Goal: Task Accomplishment & Management: Use online tool/utility

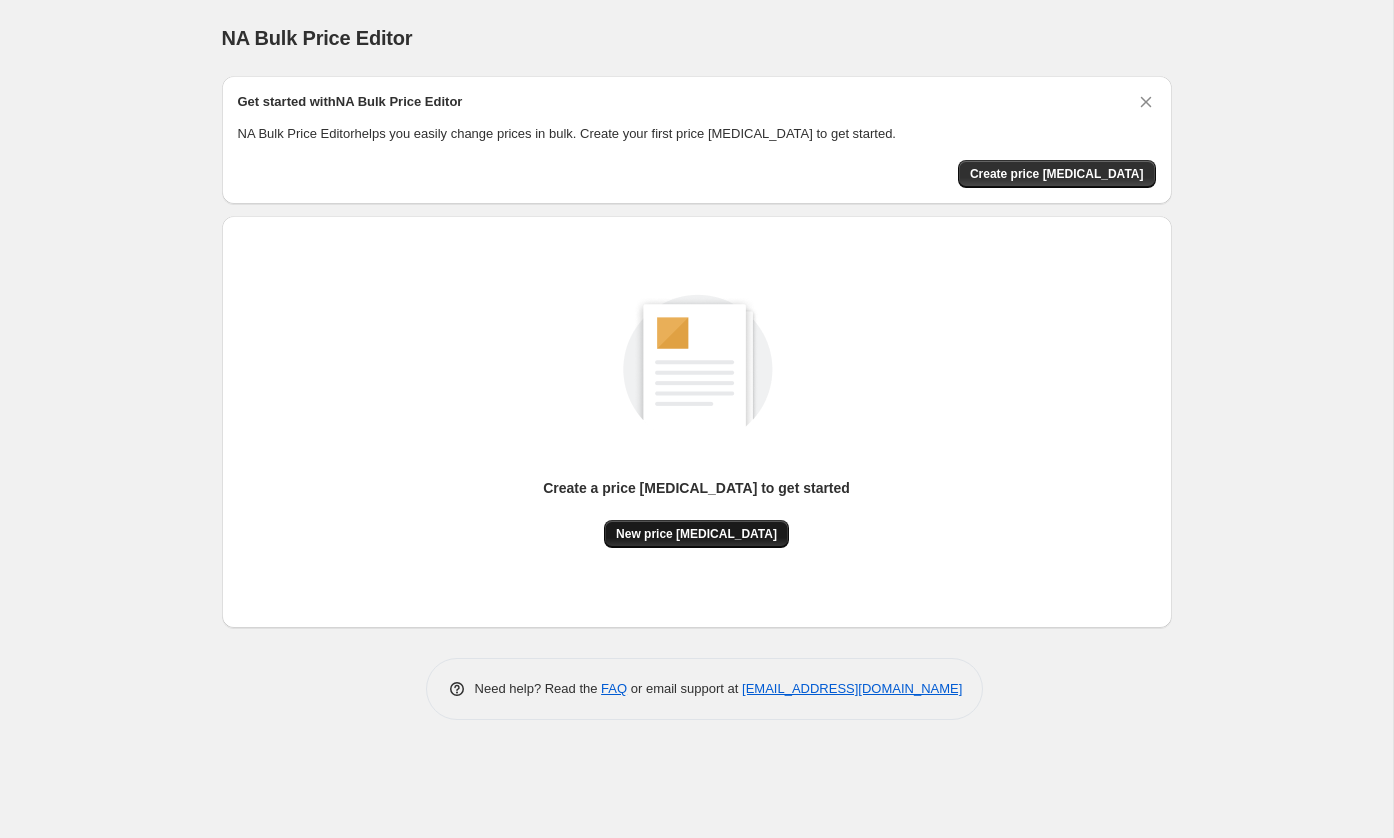
click at [655, 527] on span "New price [MEDICAL_DATA]" at bounding box center [696, 534] width 161 height 16
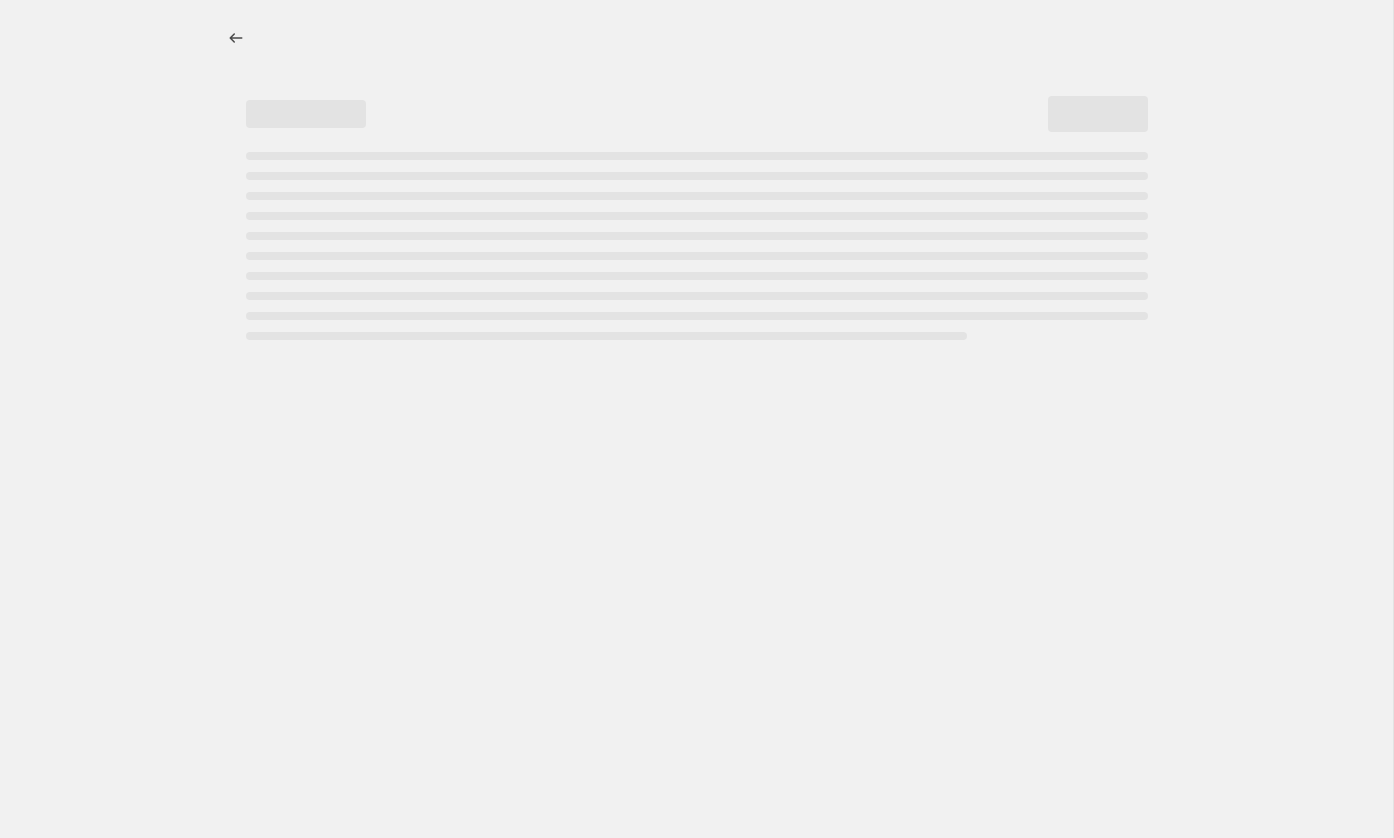
select select "percentage"
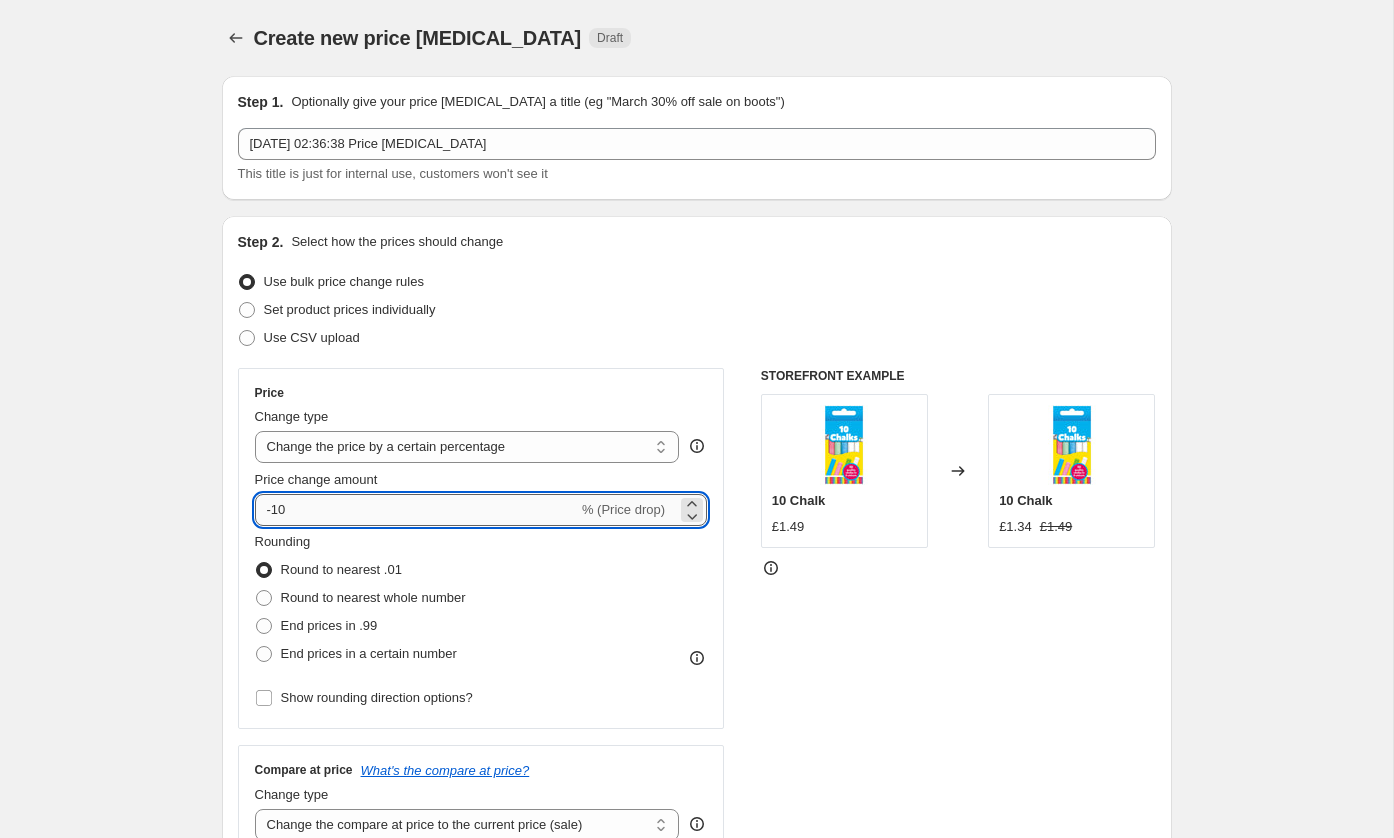
click at [529, 500] on input "-10" at bounding box center [416, 510] width 323 height 32
type input "-1"
type input "-3"
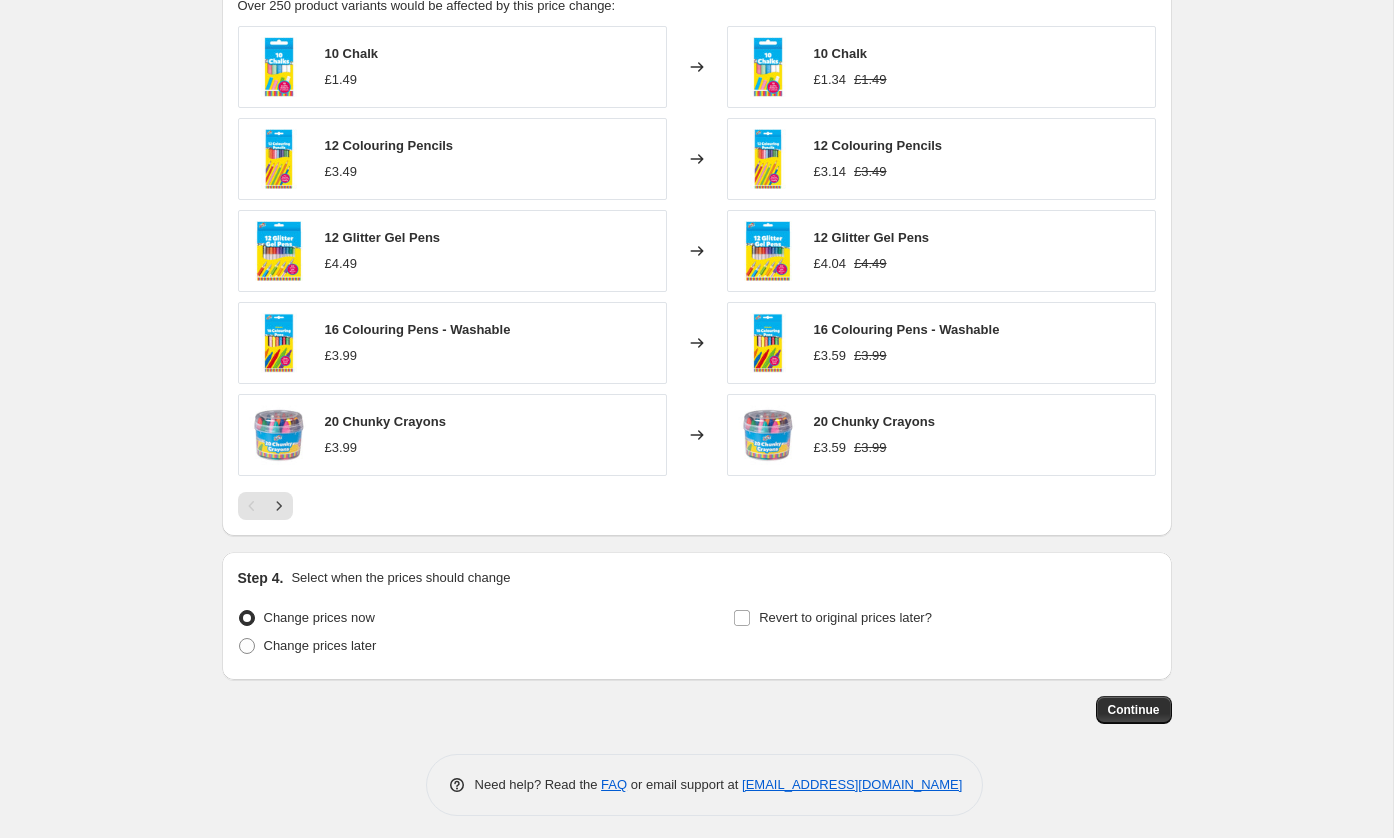
type input "-40"
click at [1161, 696] on button "Continue" at bounding box center [1134, 710] width 76 height 28
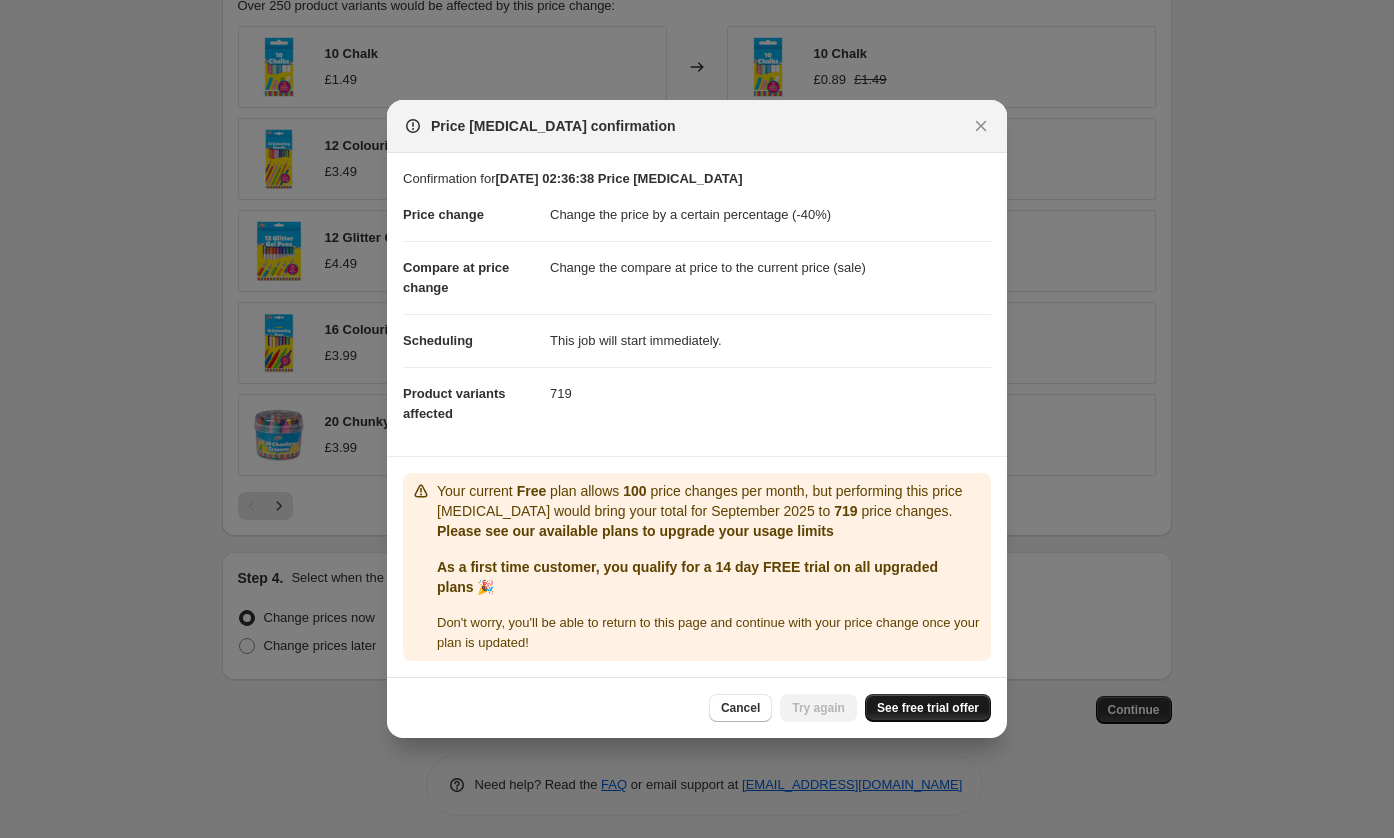
click at [920, 701] on span "See free trial offer" at bounding box center [928, 708] width 102 height 16
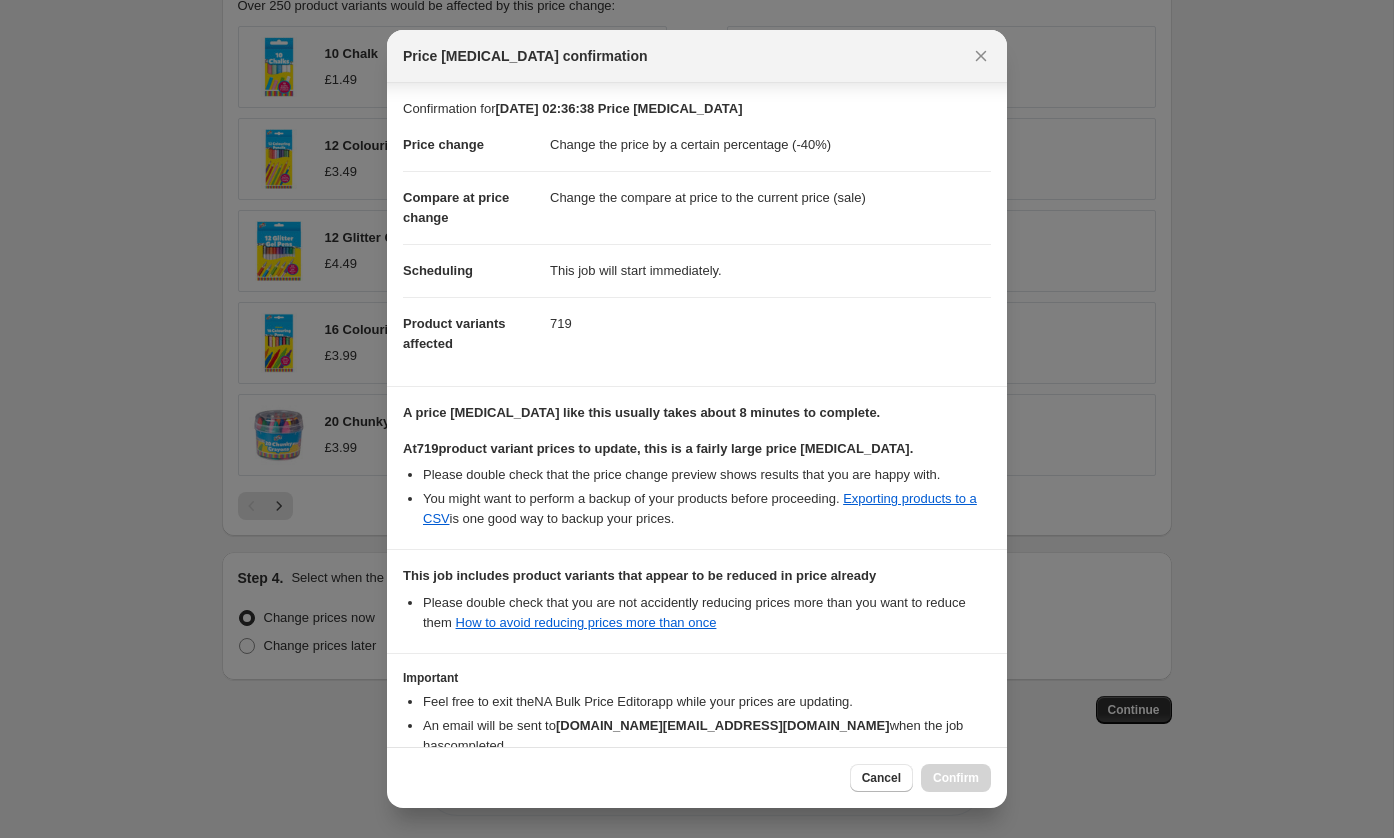
scroll to position [110, 0]
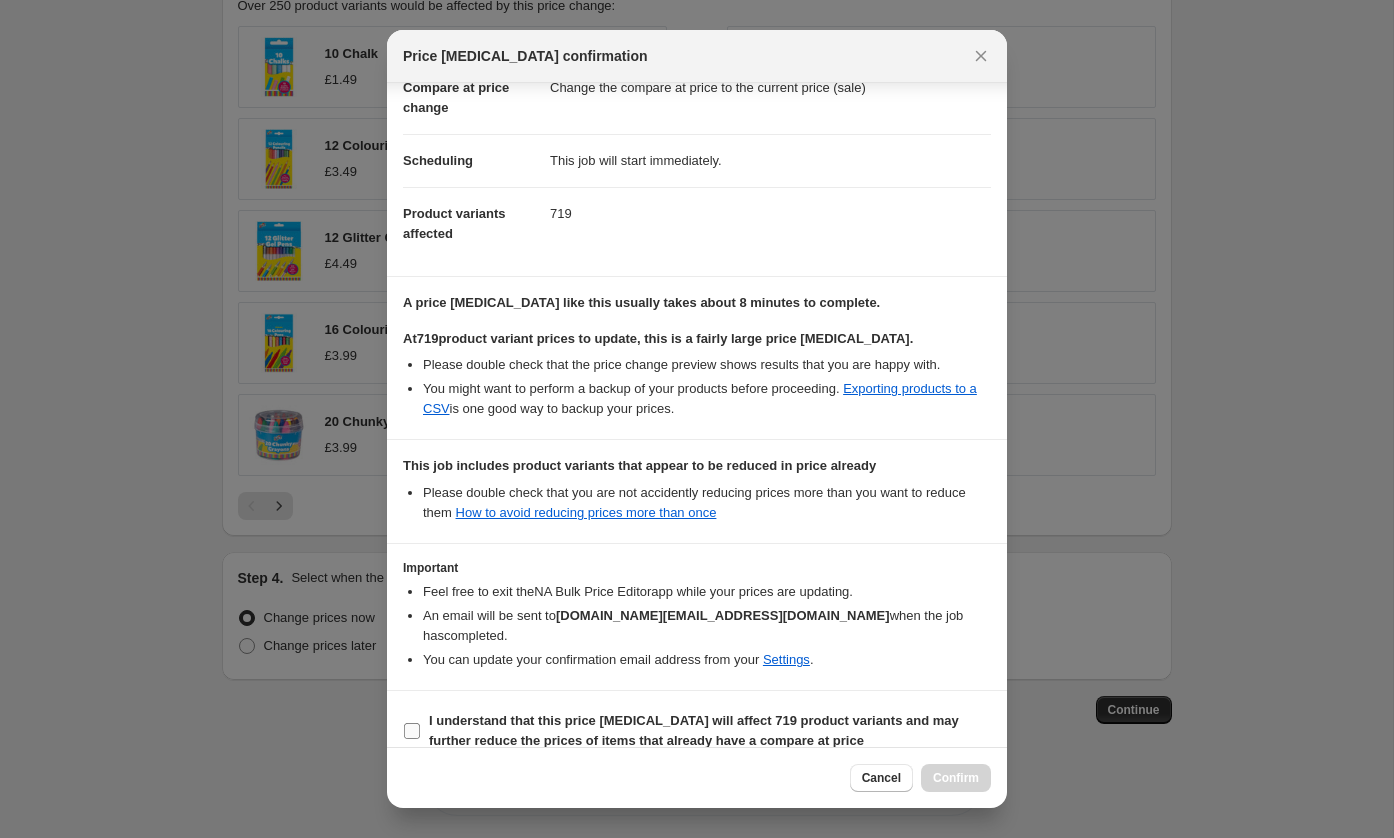
click at [610, 713] on b "I understand that this price change job will affect 719 product variants and ma…" at bounding box center [694, 730] width 530 height 35
click at [420, 723] on input "I understand that this price change job will affect 719 product variants and ma…" at bounding box center [412, 731] width 16 height 16
checkbox input "true"
click at [967, 777] on span "Confirm" at bounding box center [956, 778] width 46 height 16
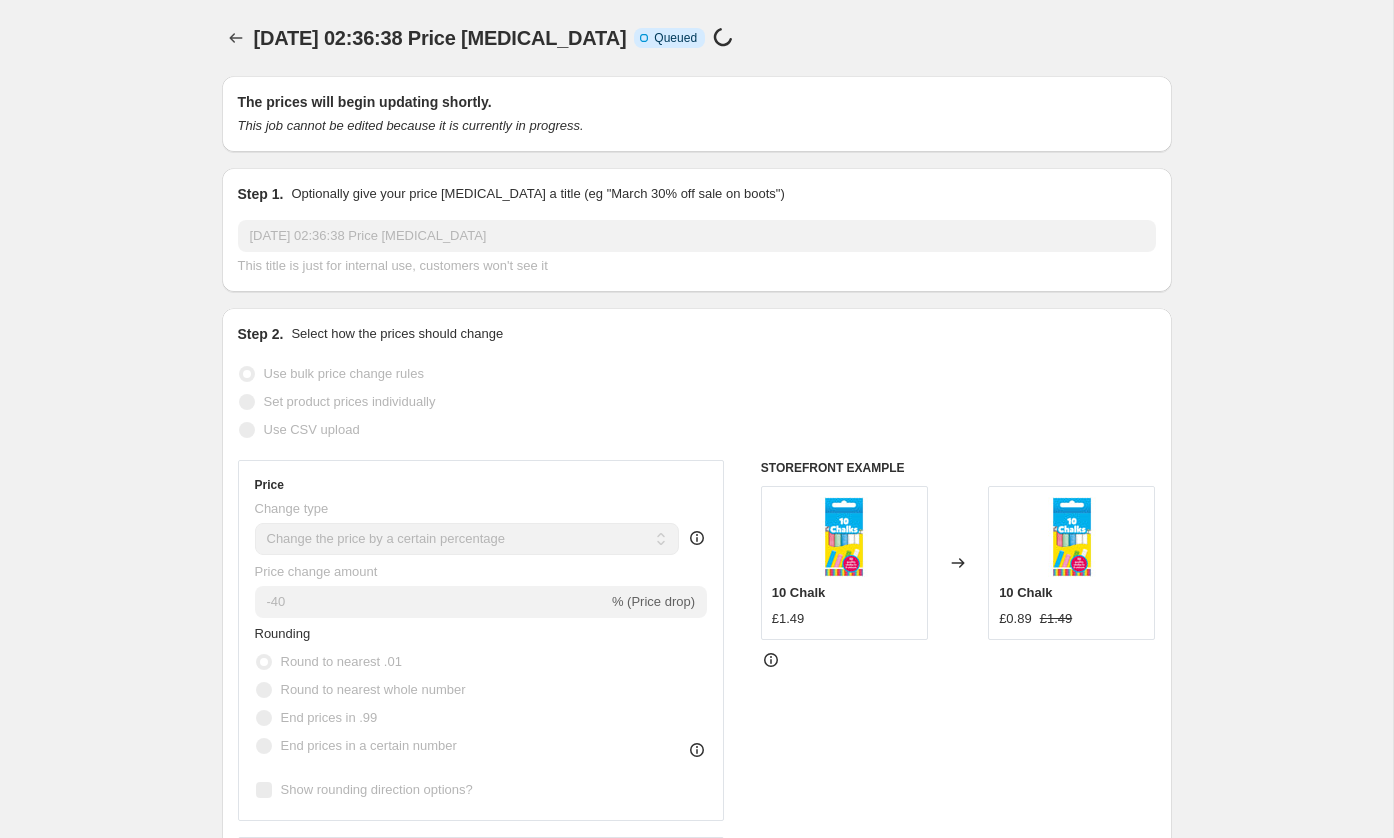
click at [647, 50] on div "11 sept. 2025, 02:36:38 Price change job Info Incomplete Queued Price change jo…" at bounding box center [601, 38] width 695 height 28
click at [647, 48] on div "Info Incomplete Queued Price change job in progress..." at bounding box center [687, 38] width 107 height 23
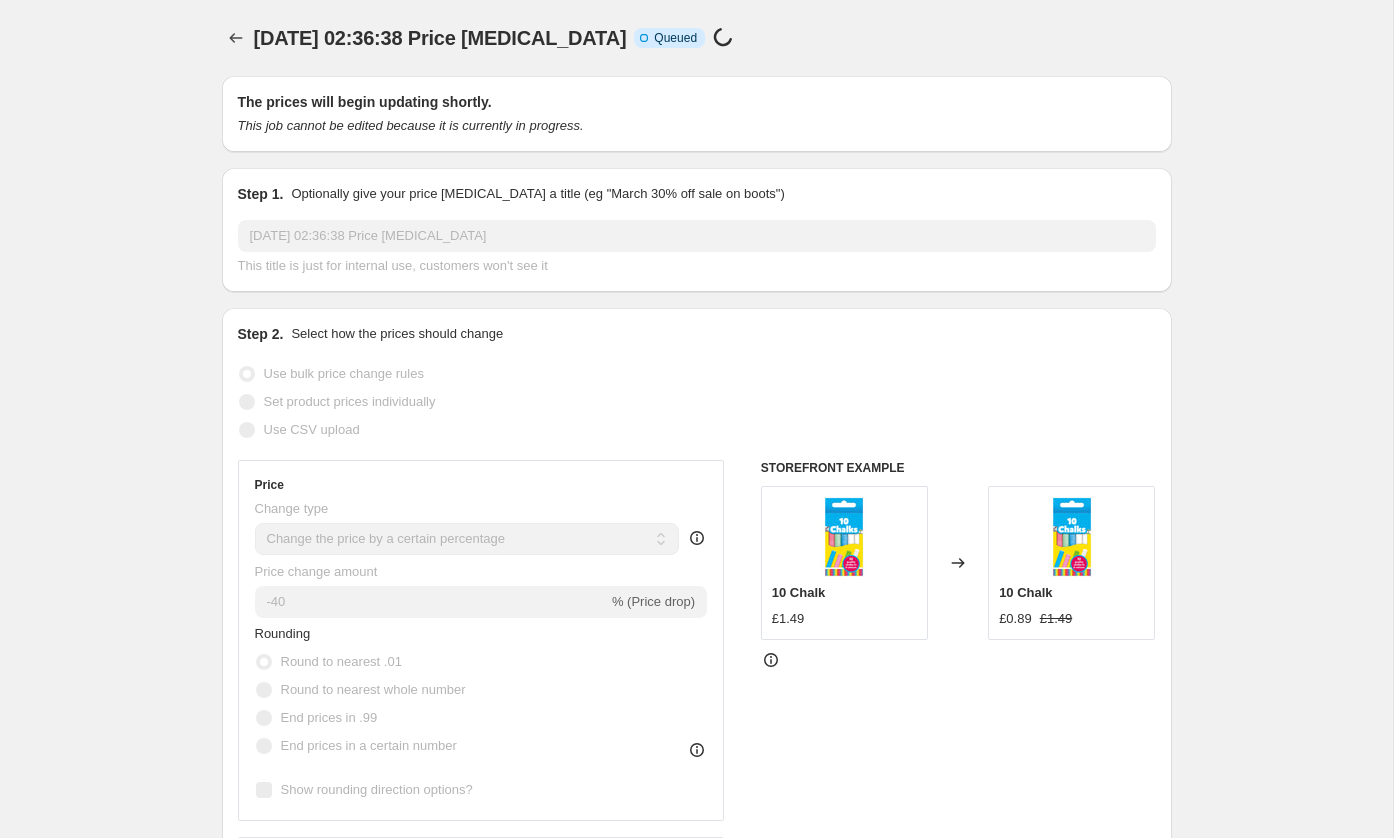
click at [647, 48] on div "Info Incomplete Queued Price change job in progress..." at bounding box center [687, 38] width 107 height 23
click at [691, 48] on div "Info Incomplete Queued Price change job in progress..." at bounding box center [687, 38] width 107 height 23
drag, startPoint x: 691, startPoint y: 48, endPoint x: 690, endPoint y: 60, distance: 12.0
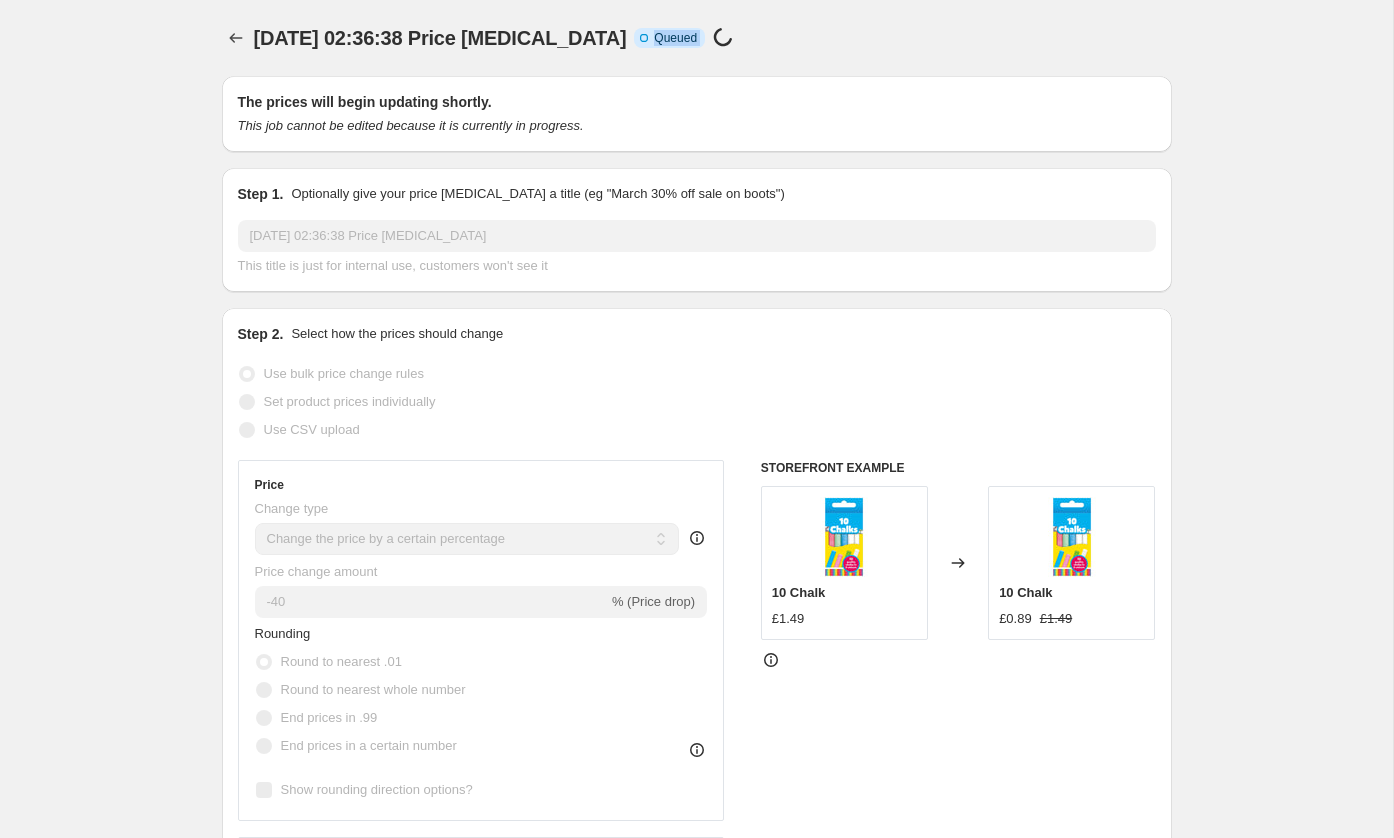
click at [690, 60] on div "11 sept. 2025, 02:36:38 Price change job. This page is ready 11 sept. 2025, 02:…" at bounding box center [697, 38] width 950 height 76
click at [546, 144] on div "The prices will begin updating shortly. This job cannot be edited because it is…" at bounding box center [697, 114] width 950 height 76
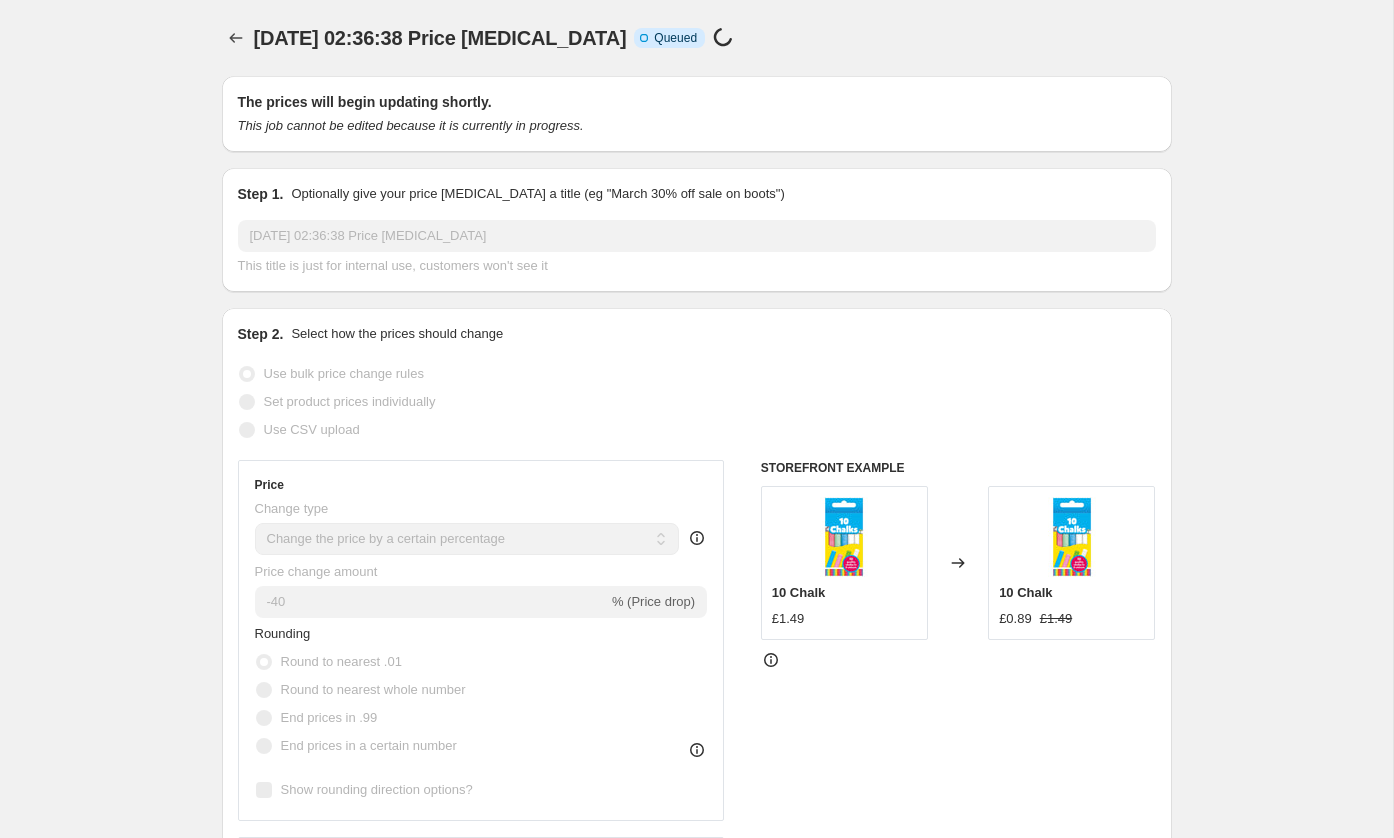
click at [546, 144] on div "The prices will begin updating shortly. This job cannot be edited because it is…" at bounding box center [697, 114] width 950 height 76
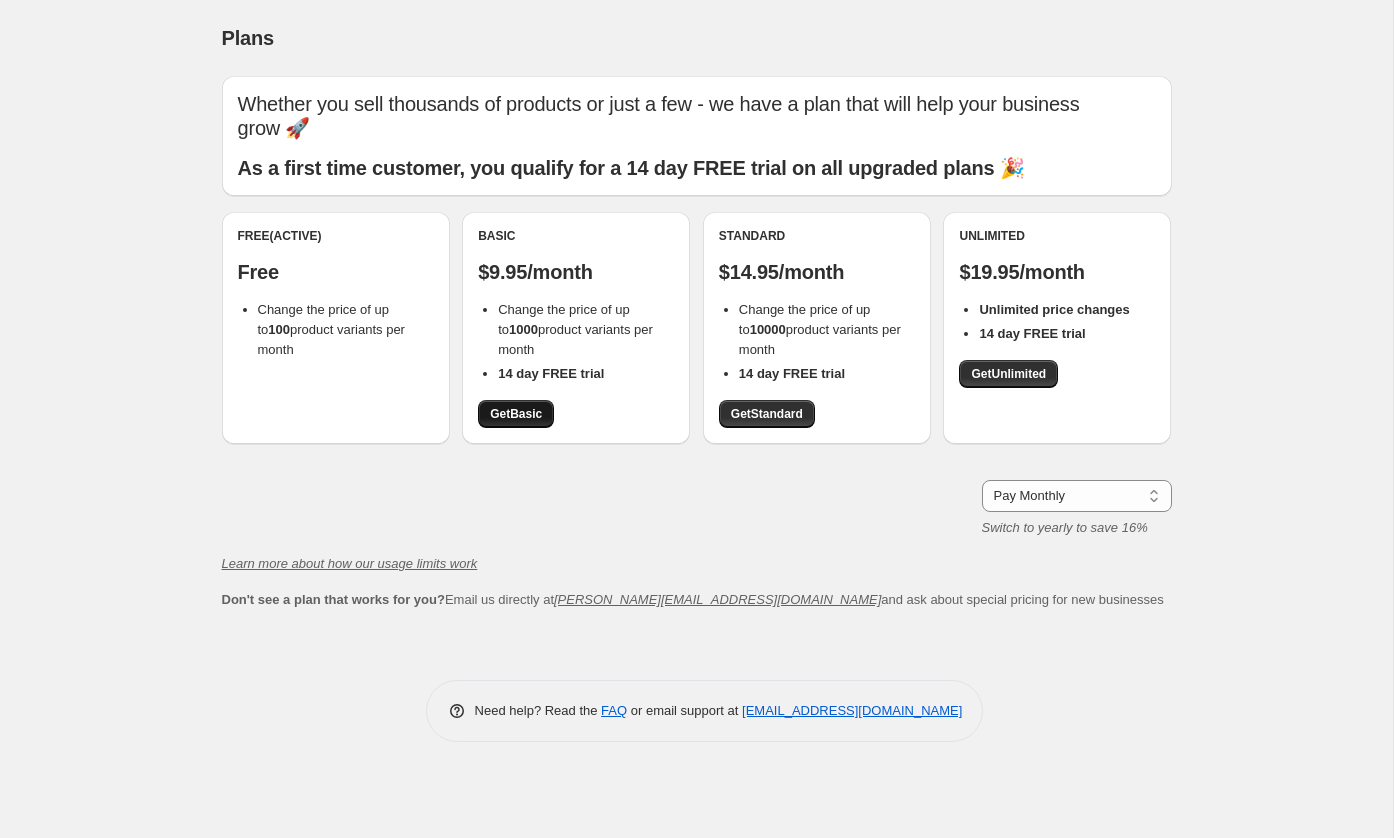
click at [538, 400] on link "Get Basic" at bounding box center [516, 414] width 76 height 28
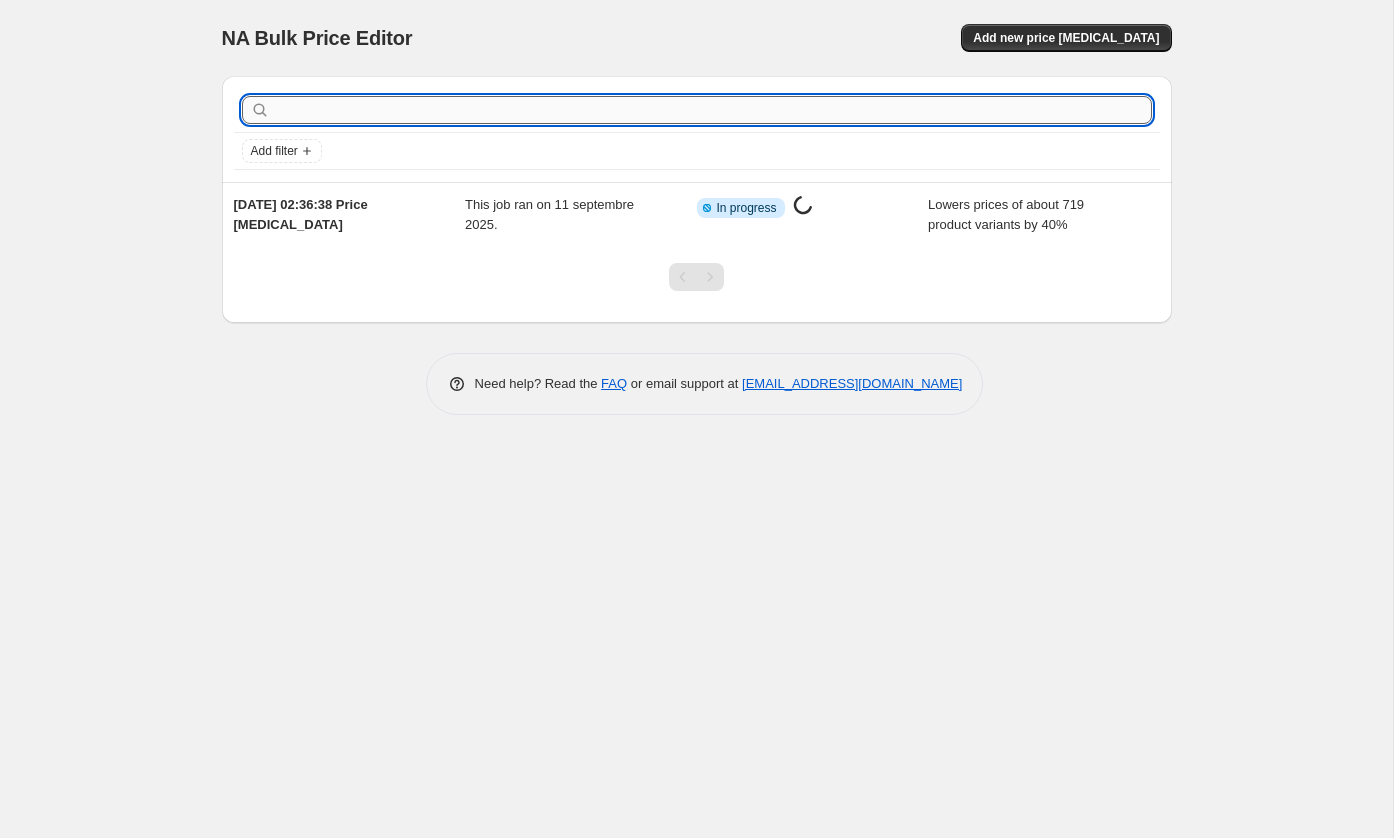
click at [1063, 111] on input "text" at bounding box center [713, 110] width 878 height 28
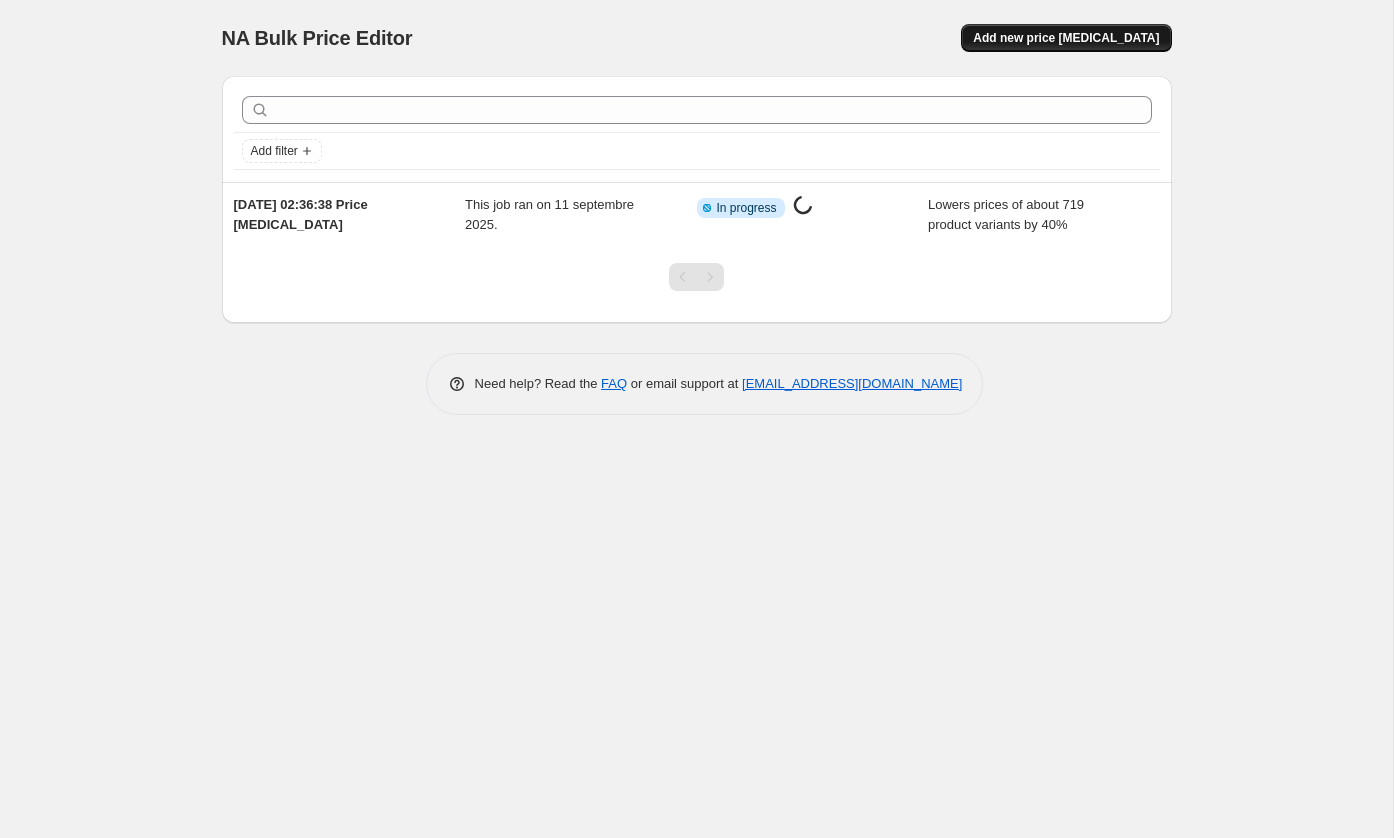
click at [1039, 38] on span "Add new price change job" at bounding box center [1066, 38] width 186 height 16
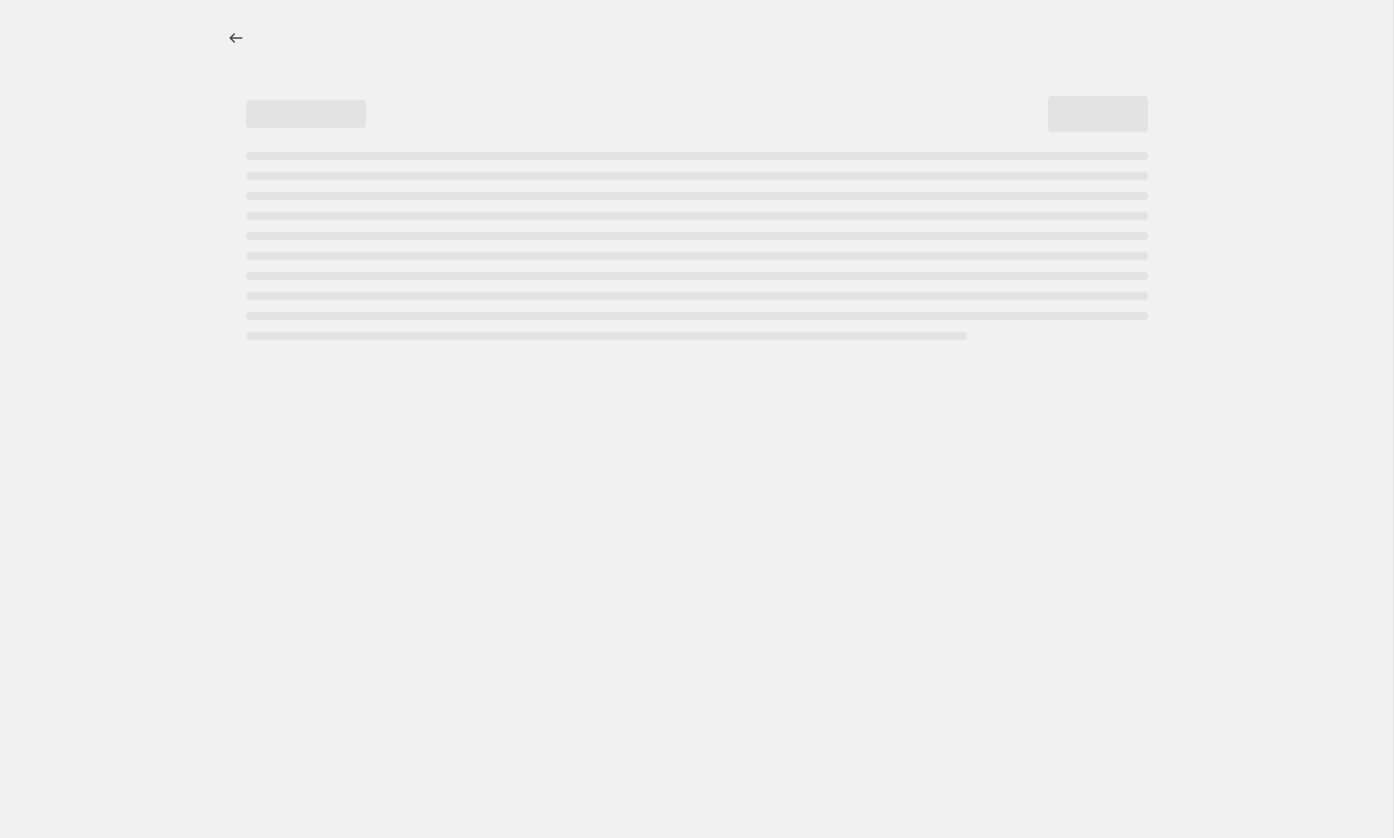
select select "percentage"
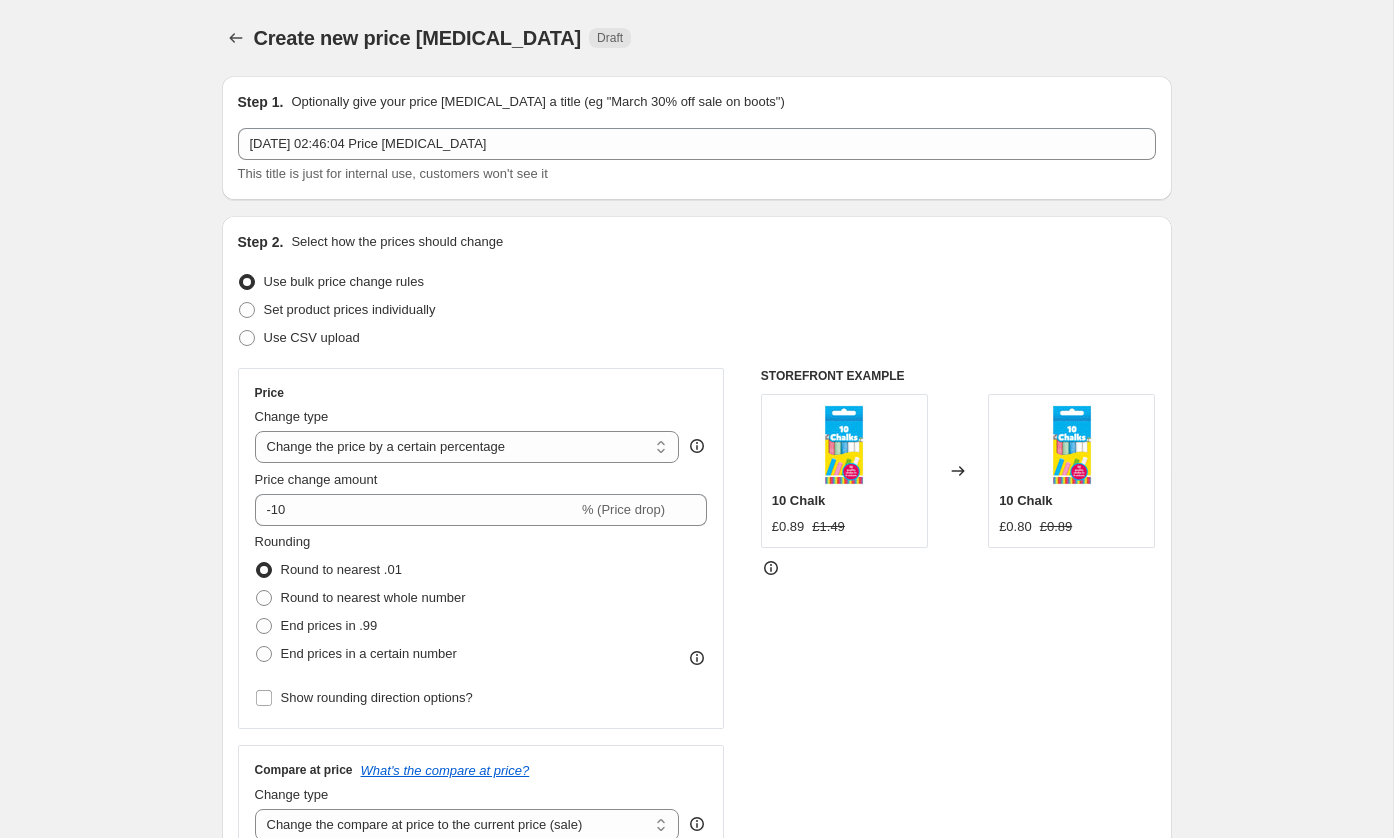
click at [1039, 38] on div "Create new price change job Draft" at bounding box center [697, 38] width 950 height 28
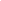
select select "percentage"
